Goal: Task Accomplishment & Management: Complete application form

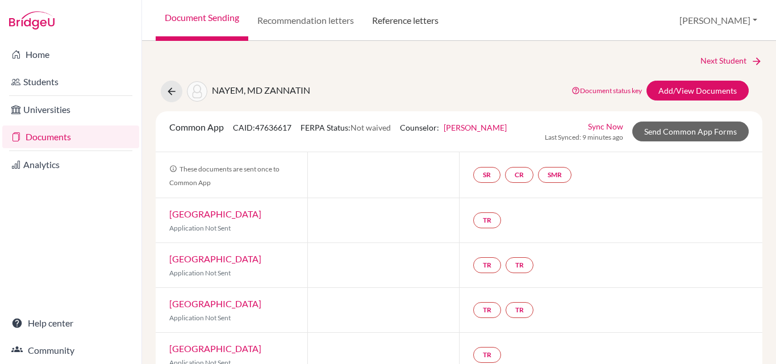
click at [418, 22] on link "Reference letters" at bounding box center [405, 20] width 85 height 41
click at [411, 15] on link "Reference letters" at bounding box center [405, 20] width 85 height 41
click at [414, 17] on link "Reference letters" at bounding box center [405, 20] width 85 height 41
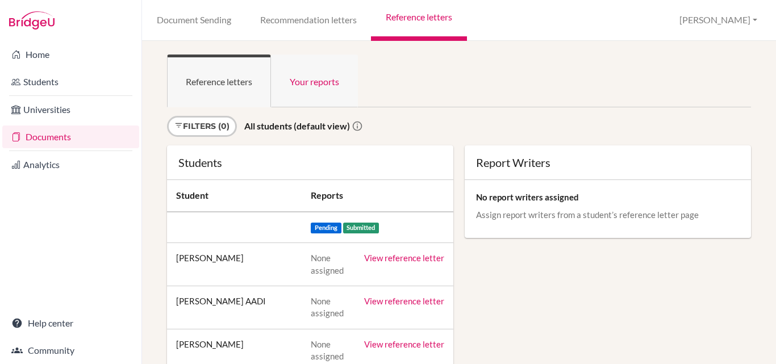
click at [313, 84] on link "Your reports" at bounding box center [314, 81] width 87 height 53
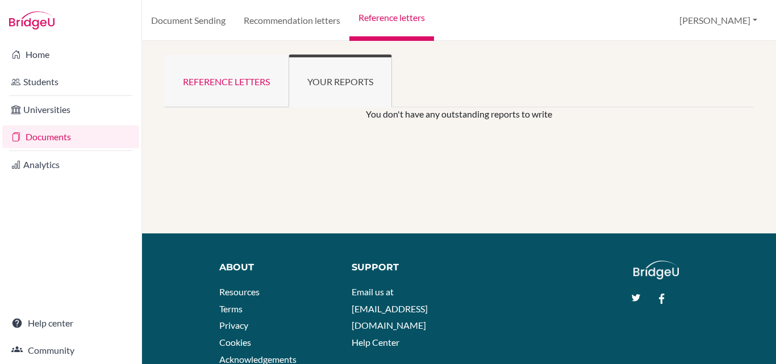
click at [235, 81] on link "Reference letters" at bounding box center [226, 81] width 124 height 53
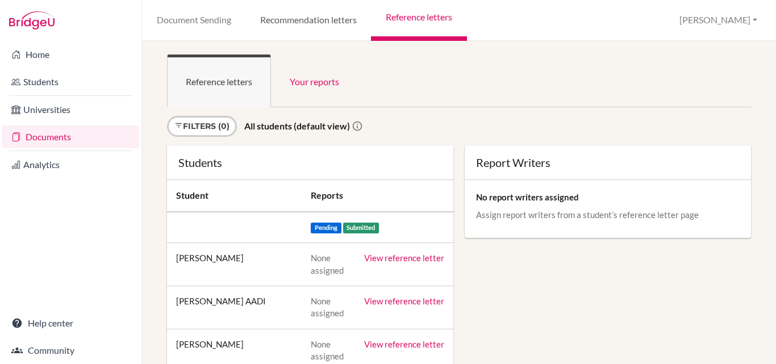
click at [332, 16] on link "Recommendation letters" at bounding box center [309, 20] width 126 height 41
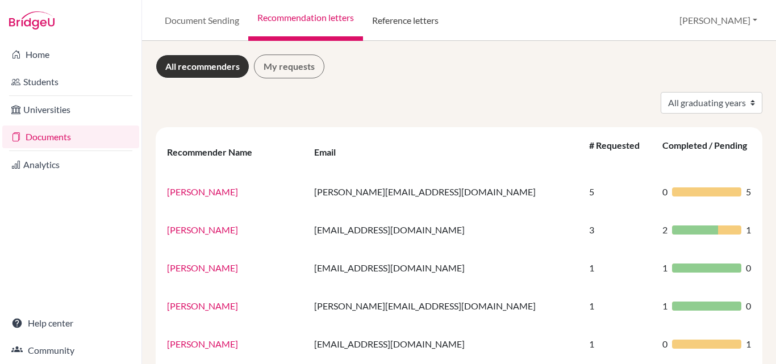
click at [403, 20] on link "Reference letters" at bounding box center [405, 20] width 85 height 41
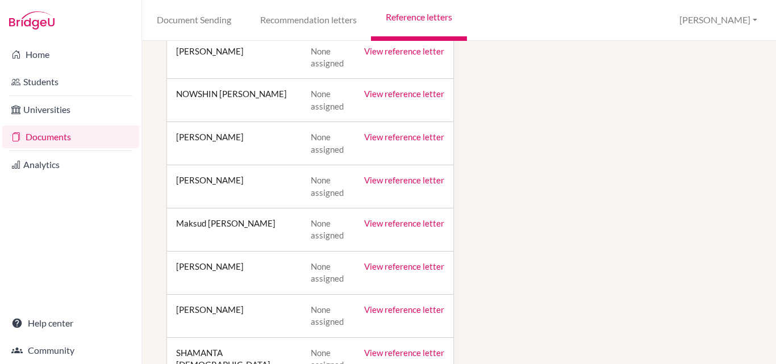
scroll to position [1023, 0]
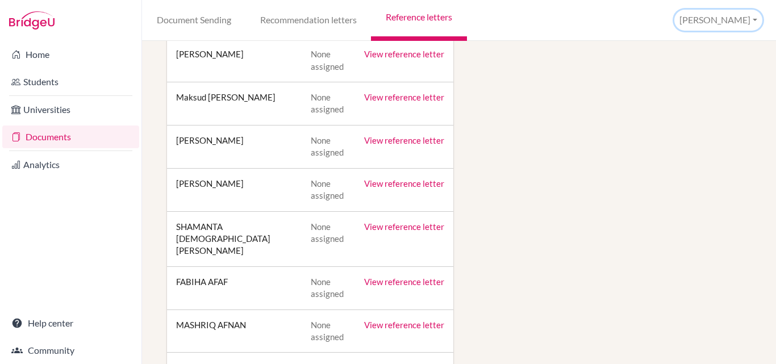
click at [751, 18] on button "[PERSON_NAME]" at bounding box center [719, 20] width 88 height 21
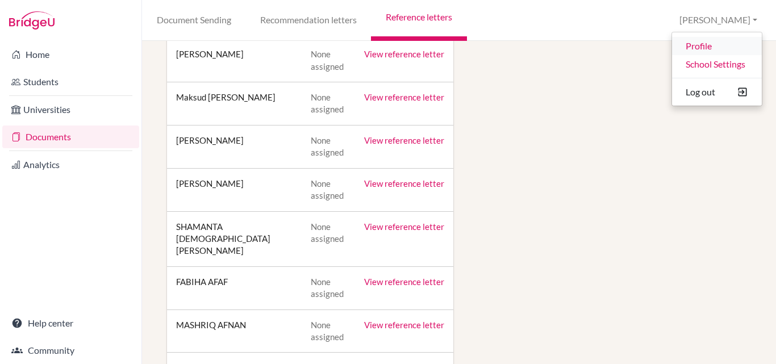
click at [705, 46] on link "Profile" at bounding box center [717, 46] width 90 height 18
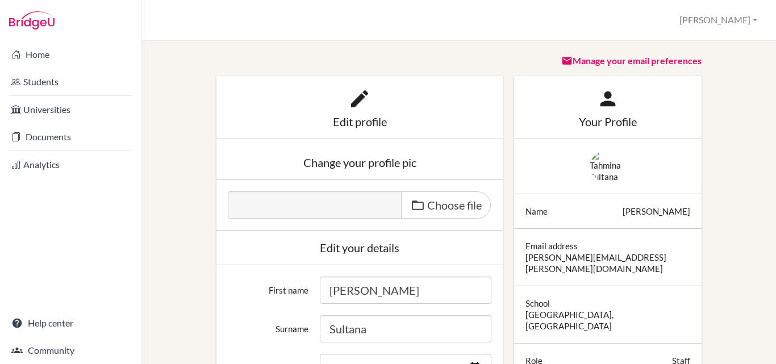
scroll to position [114, 0]
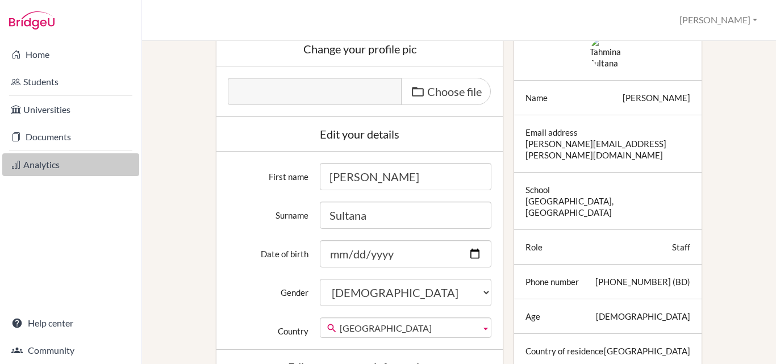
click at [47, 165] on link "Analytics" at bounding box center [70, 164] width 137 height 23
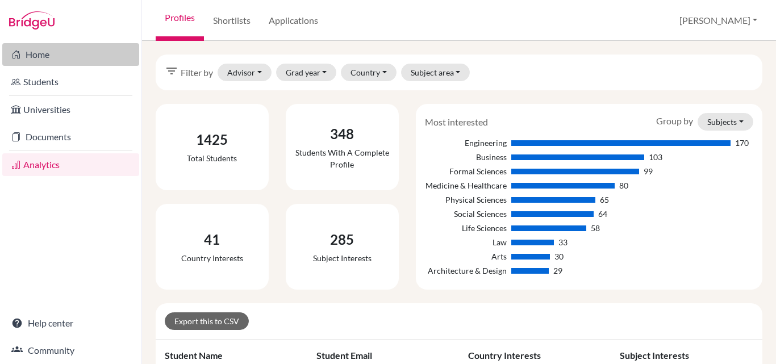
click at [43, 53] on link "Home" at bounding box center [70, 54] width 137 height 23
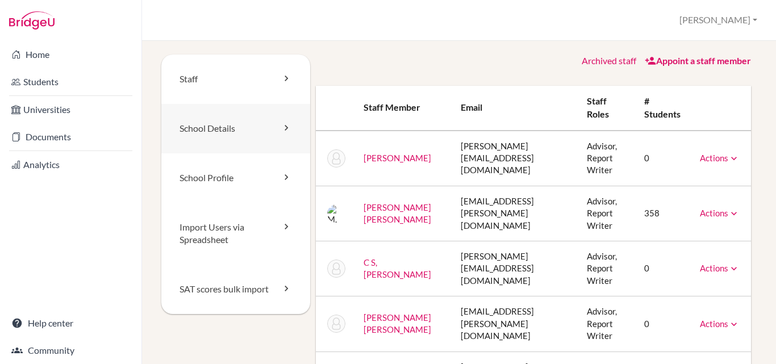
click at [238, 127] on link "School Details" at bounding box center [235, 128] width 149 height 49
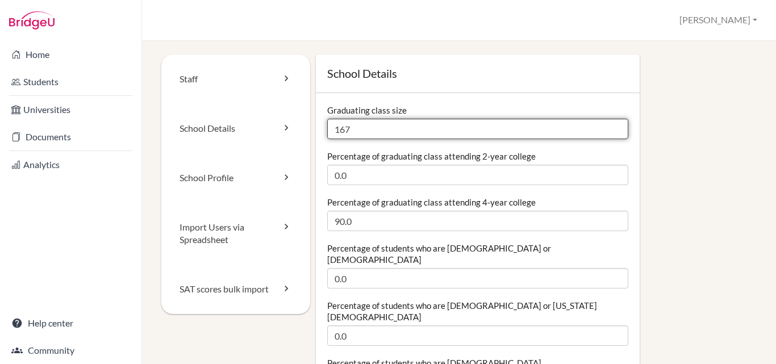
click at [356, 131] on input "167" at bounding box center [477, 129] width 301 height 20
drag, startPoint x: 350, startPoint y: 131, endPoint x: 318, endPoint y: 126, distance: 32.3
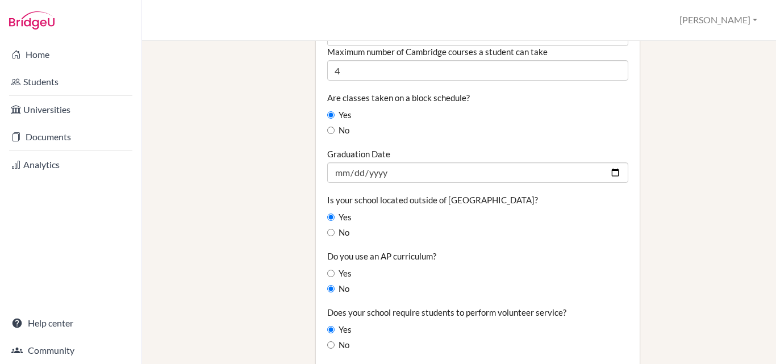
scroll to position [909, 0]
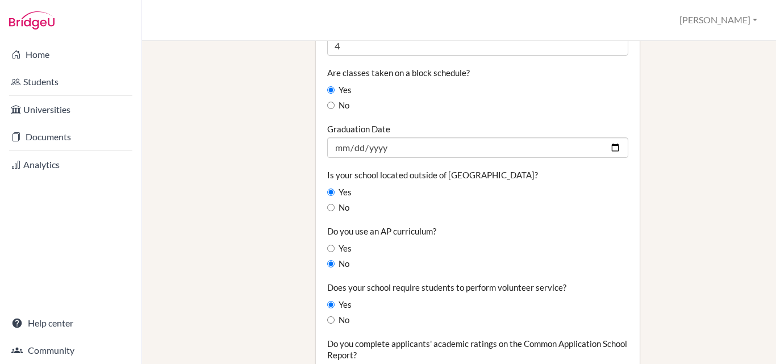
type input "144"
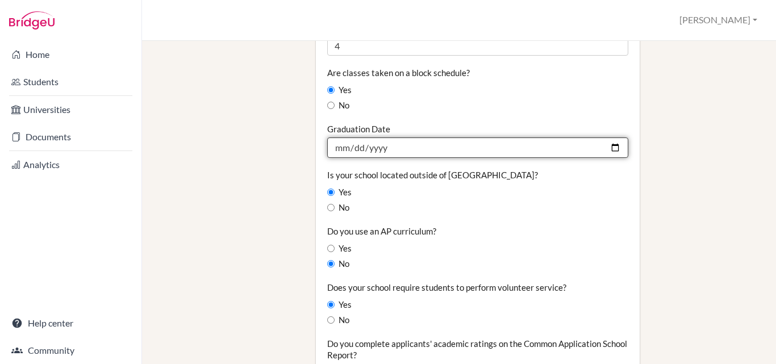
click at [366, 138] on input "2025-06-20" at bounding box center [477, 148] width 301 height 20
click at [608, 138] on input "2025-06-20" at bounding box center [477, 148] width 301 height 20
type input "2026-04-17"
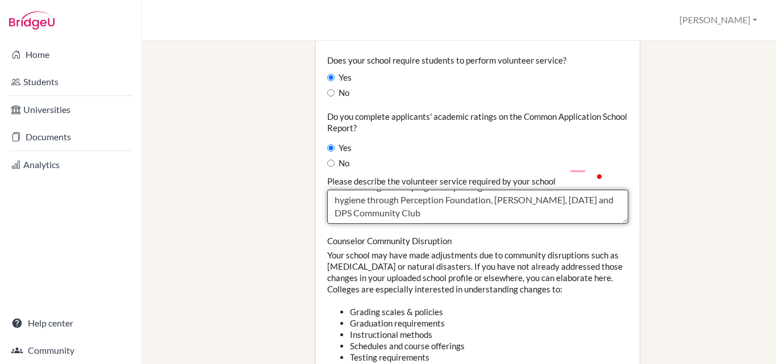
scroll to position [0, 0]
drag, startPoint x: 584, startPoint y: 165, endPoint x: 600, endPoint y: 167, distance: 16.1
click at [600, 190] on textarea "Fundraising and helping underprivileged children with education and hygiene thr…" at bounding box center [477, 207] width 301 height 34
click at [592, 190] on textarea "Fundraising and helping underprivileged children with education and hygiene thr…" at bounding box center [477, 207] width 301 height 34
drag, startPoint x: 587, startPoint y: 181, endPoint x: 612, endPoint y: 164, distance: 30.3
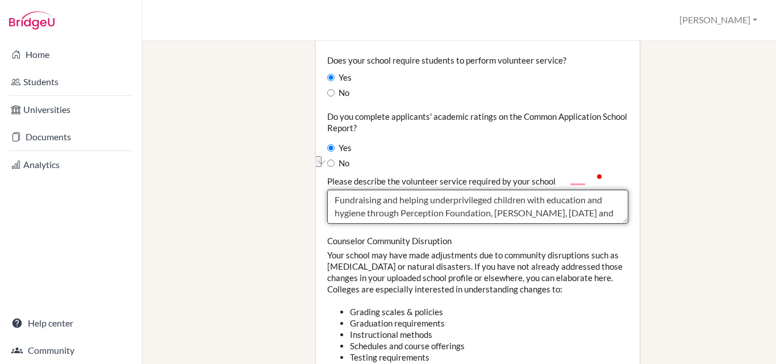
click at [612, 190] on textarea "Fundraising and helping underprivileged children with education and hygiene thr…" at bounding box center [477, 207] width 301 height 34
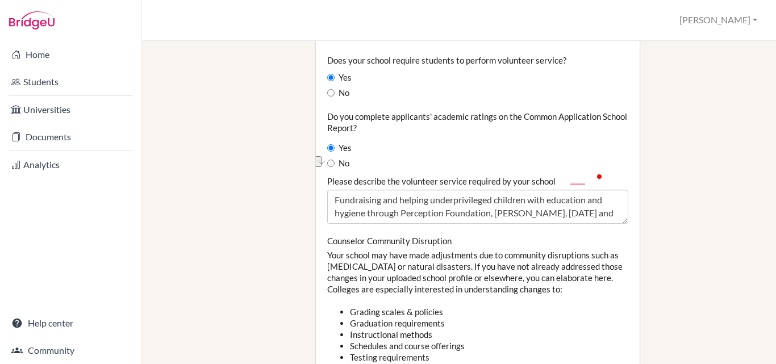
click at [589, 191] on div "Do you complete applicants' academic ratings on the Common Application School R…" at bounding box center [477, 315] width 301 height 409
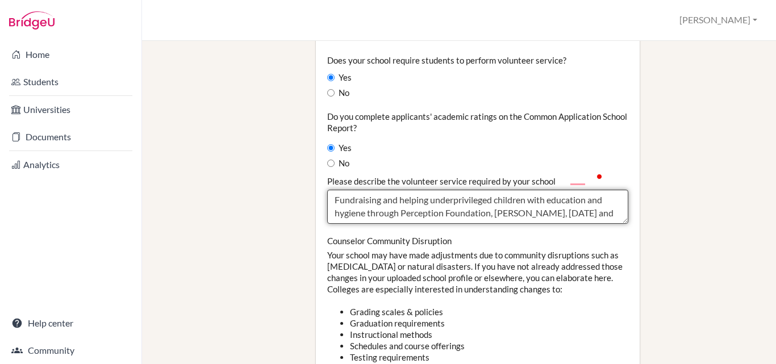
click at [588, 190] on textarea "Fundraising and helping underprivileged children with education and hygiene thr…" at bounding box center [477, 207] width 301 height 34
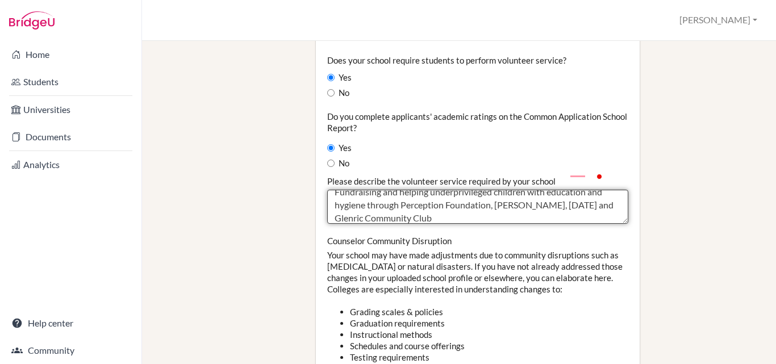
click at [566, 190] on textarea "Fundraising and helping underprivileged children with education and hygiene thr…" at bounding box center [477, 207] width 301 height 34
click at [600, 190] on textarea "Fundraising and helping underprivileged children with education and hygiene thr…" at bounding box center [477, 207] width 301 height 34
type textarea "Fundraising and helping underprivileged children with education and hygiene thr…"
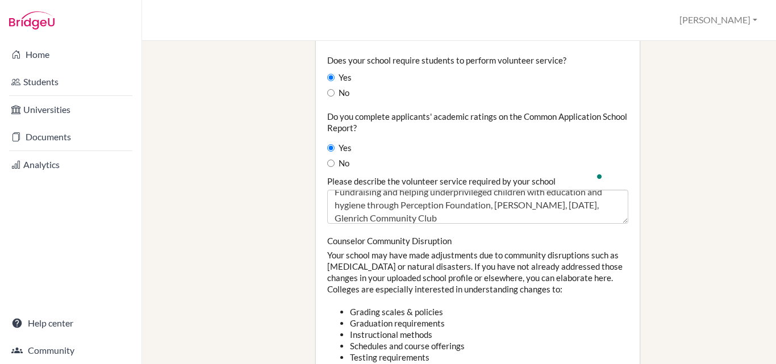
click at [515, 237] on div "Counselor Community Disruption Your school may have made adjustments due to com…" at bounding box center [477, 354] width 301 height 239
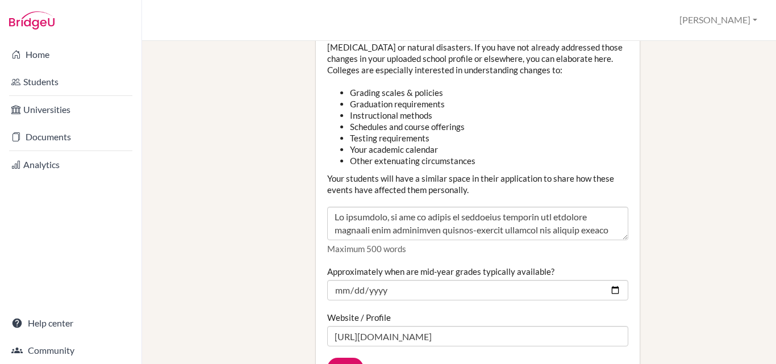
scroll to position [1364, 0]
